Goal: Information Seeking & Learning: Learn about a topic

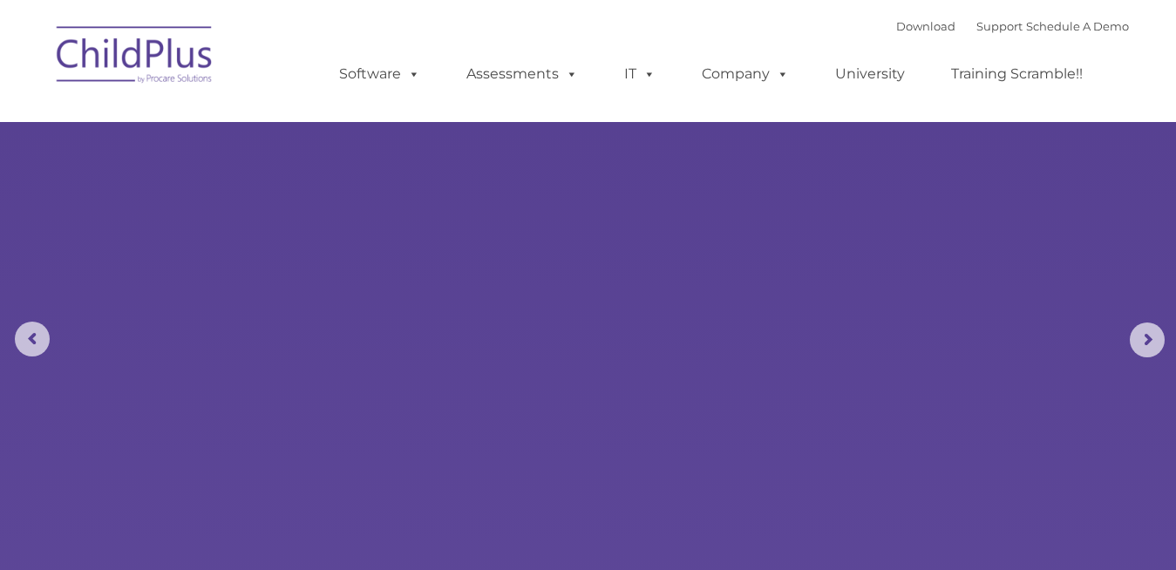
select select "MEDIUM"
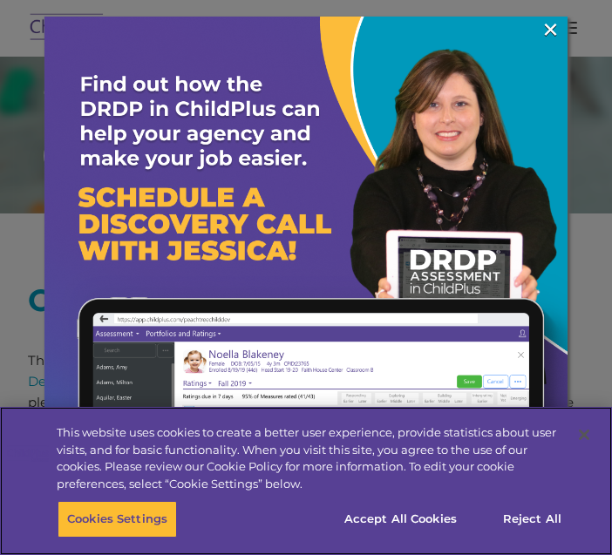
scroll to position [610, 0]
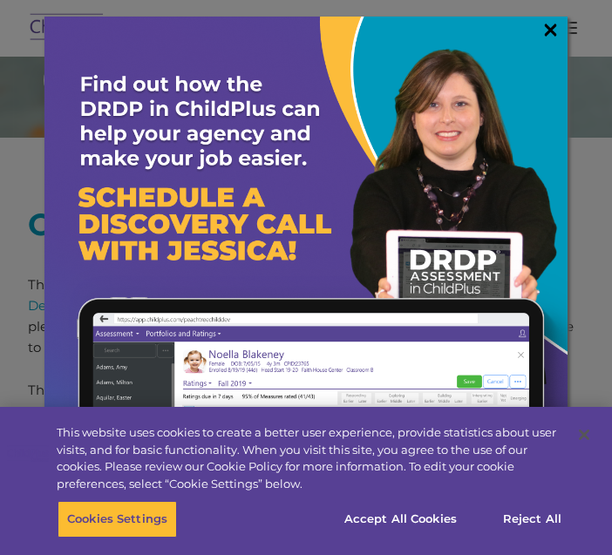
click at [553, 23] on link "×" at bounding box center [550, 29] width 20 height 17
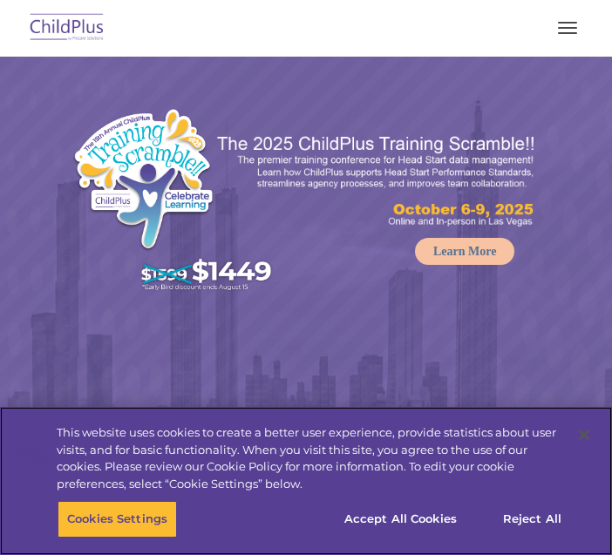
select select "MEDIUM"
